Goal: Information Seeking & Learning: Check status

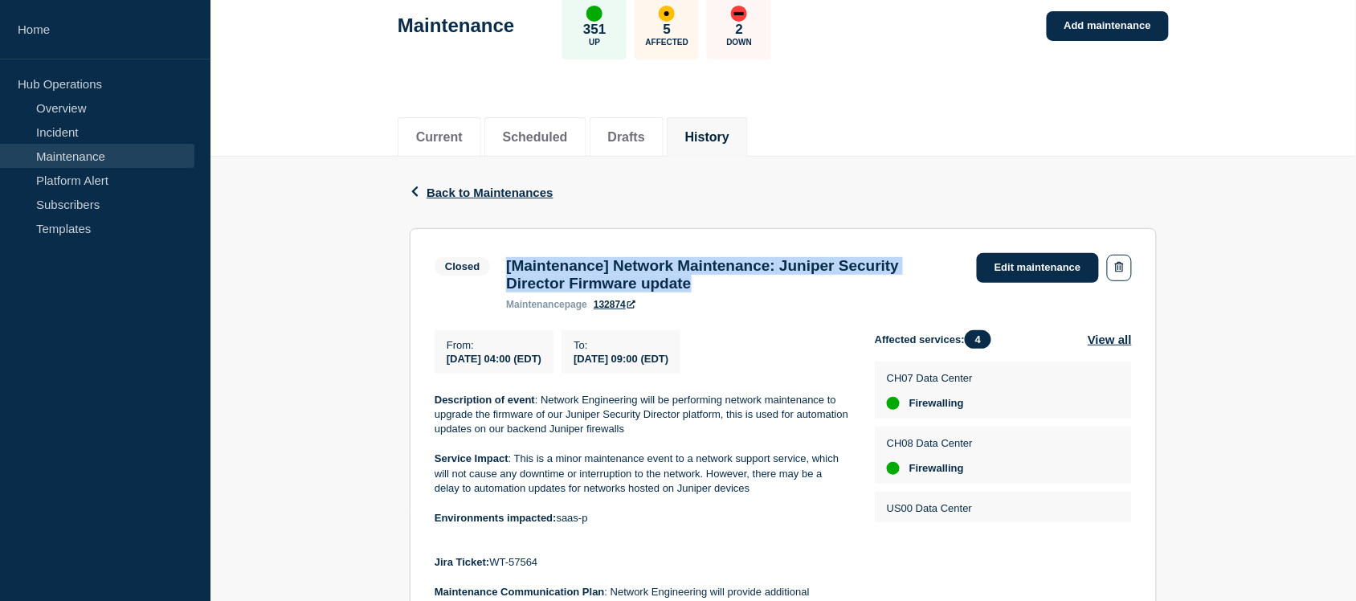
scroll to position [91, 0]
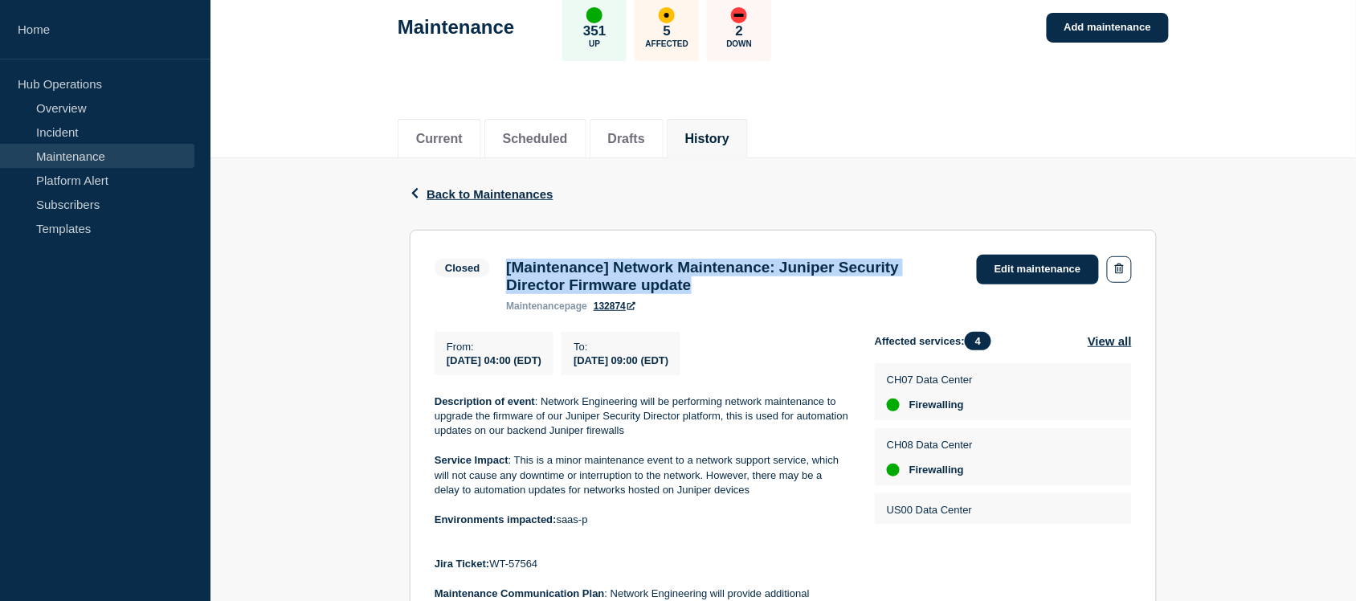
click at [822, 288] on h3 "[Maintenance] Network Maintenance: Juniper Security Director Firmware update" at bounding box center [733, 276] width 455 height 35
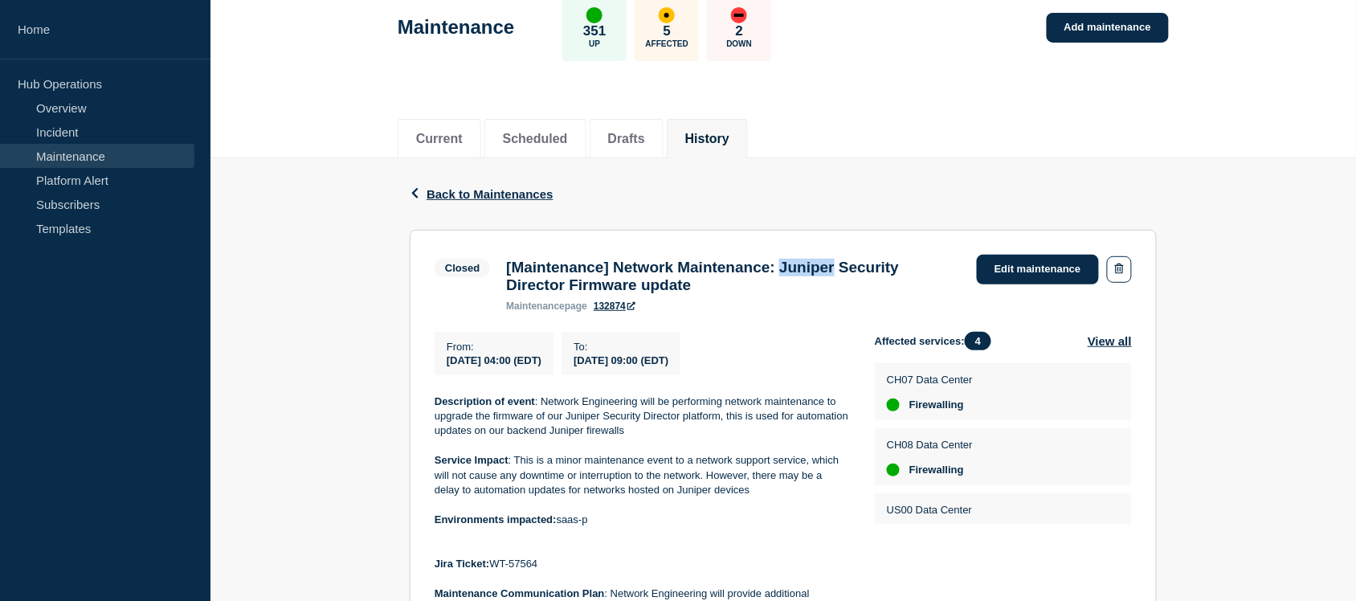
drag, startPoint x: 827, startPoint y: 265, endPoint x: 890, endPoint y: 271, distance: 62.9
click at [890, 271] on h3 "[Maintenance] Network Maintenance: Juniper Security Director Firmware update" at bounding box center [733, 276] width 455 height 35
copy h3 "Juniper"
click at [729, 142] on button "History" at bounding box center [707, 139] width 44 height 14
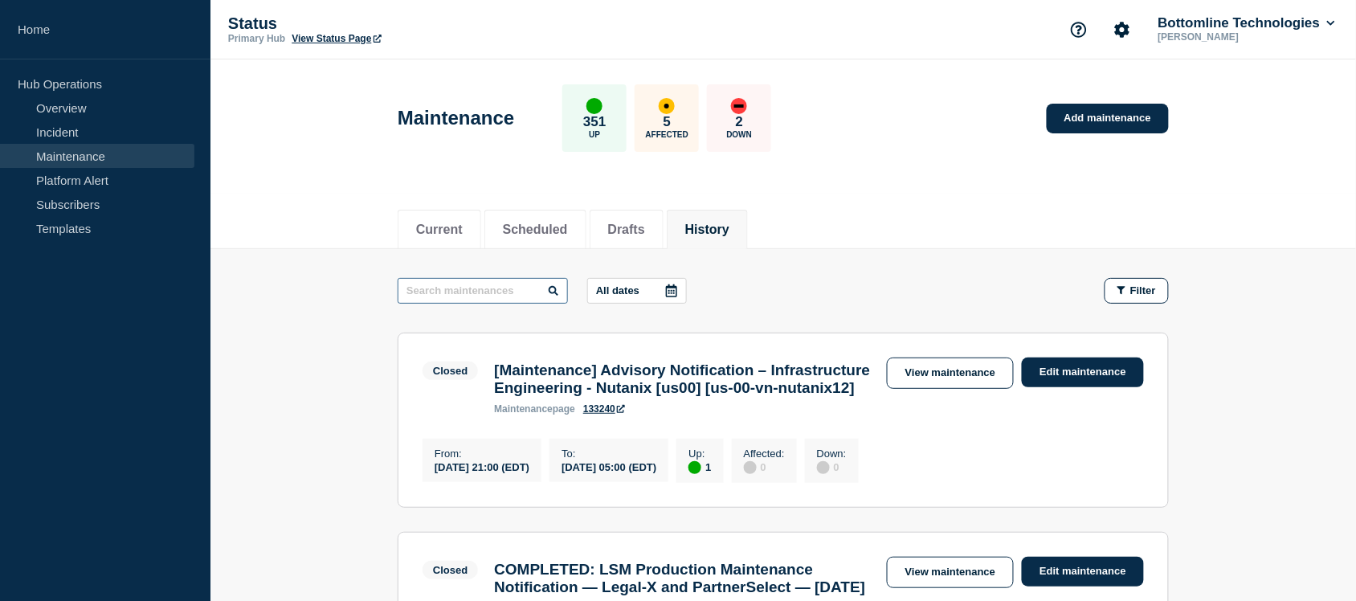
click at [458, 300] on input "text" at bounding box center [483, 291] width 170 height 26
paste input "Juniper"
type input "Juniper"
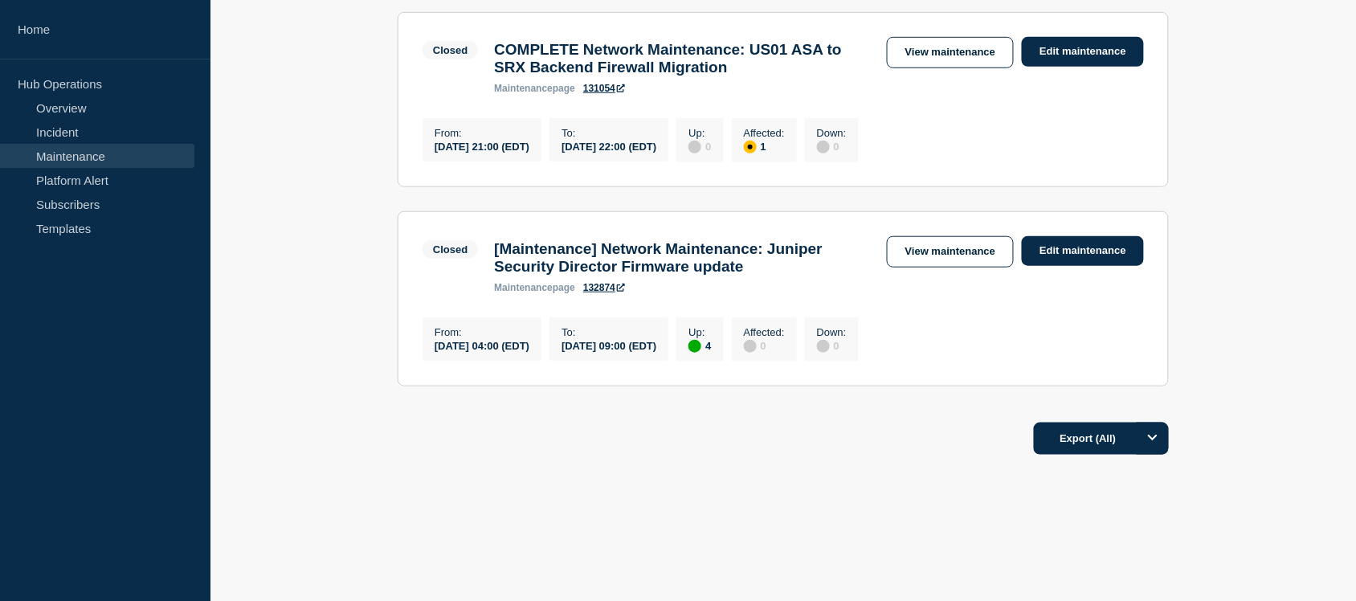
scroll to position [337, 0]
click at [949, 246] on link "View maintenance" at bounding box center [950, 251] width 127 height 31
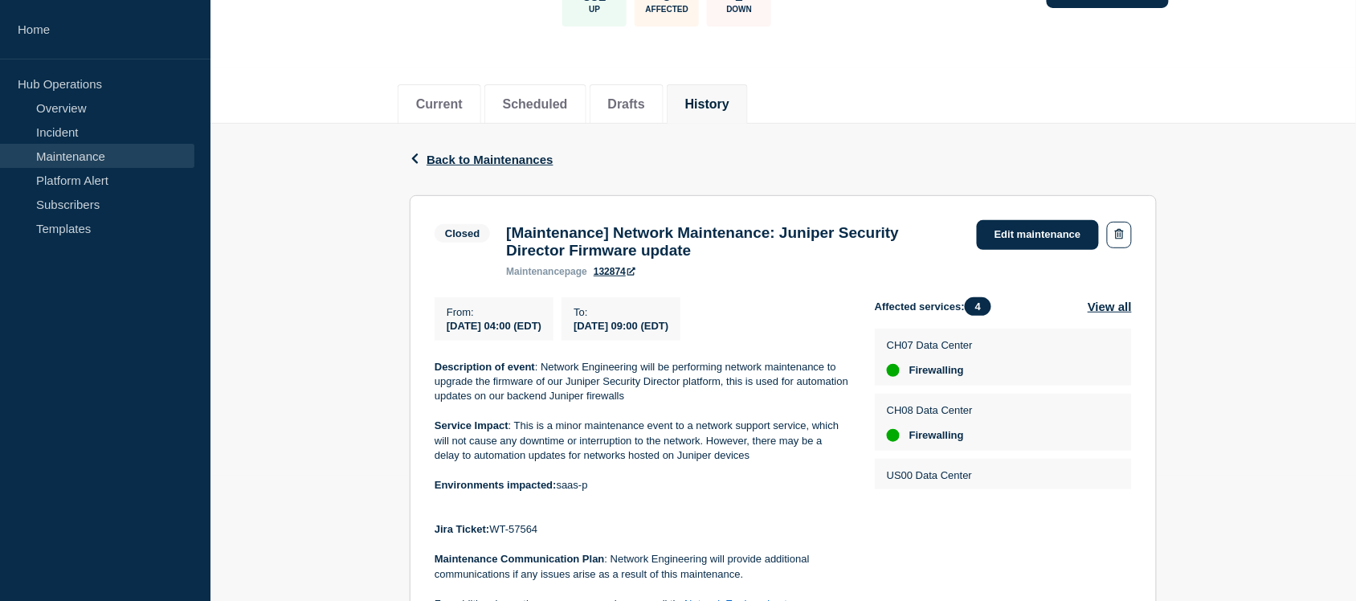
scroll to position [122, 0]
